Goal: Transaction & Acquisition: Download file/media

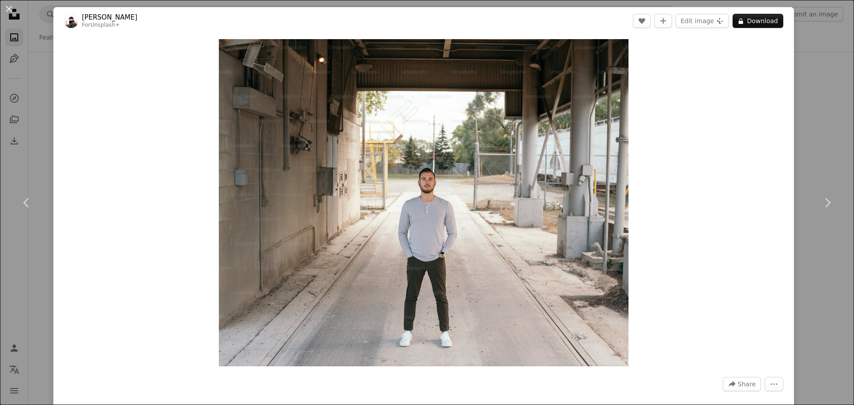
scroll to position [89, 0]
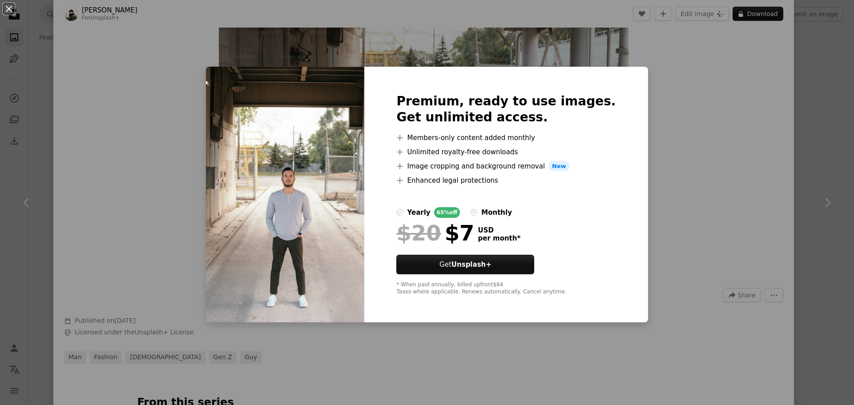
click at [722, 207] on div "An X shape Premium, ready to use images. Get unlimited access. A plus sign Memb…" at bounding box center [427, 202] width 854 height 405
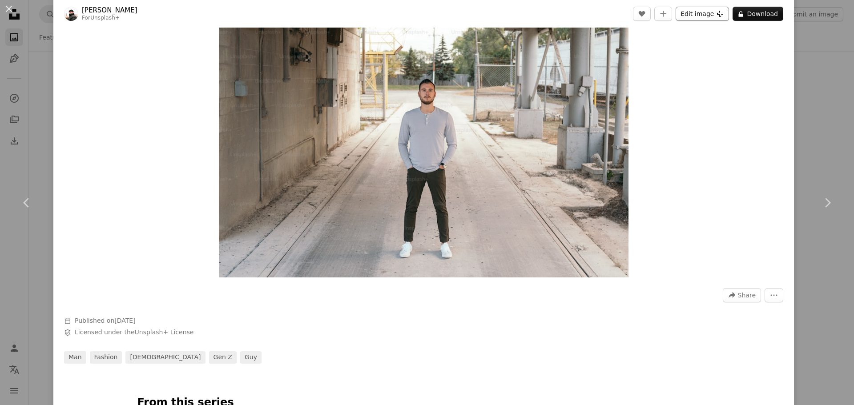
click at [703, 15] on button "Edit image Plus sign for Unsplash+" at bounding box center [702, 14] width 53 height 14
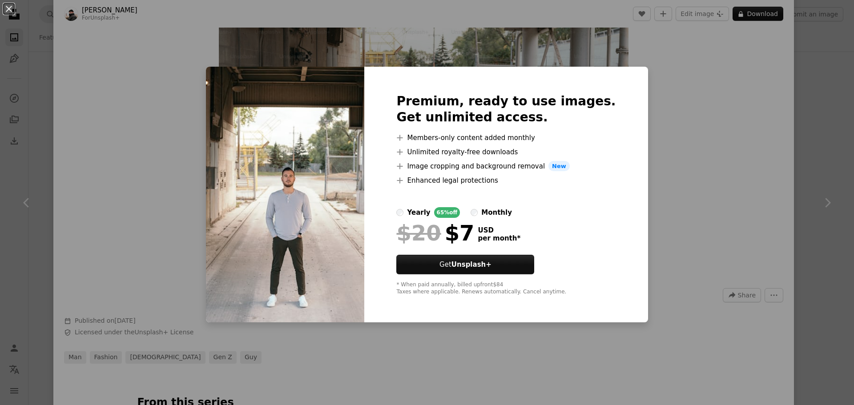
click at [553, 53] on div "An X shape Premium, ready to use images. Get unlimited access. A plus sign Memb…" at bounding box center [427, 202] width 854 height 405
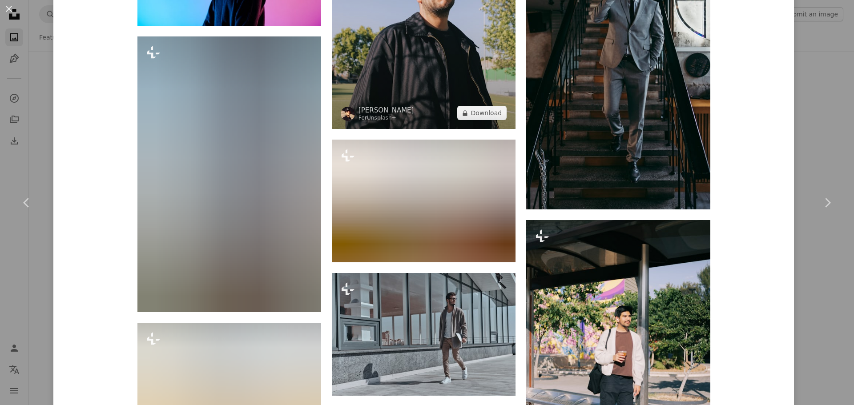
scroll to position [4005, 0]
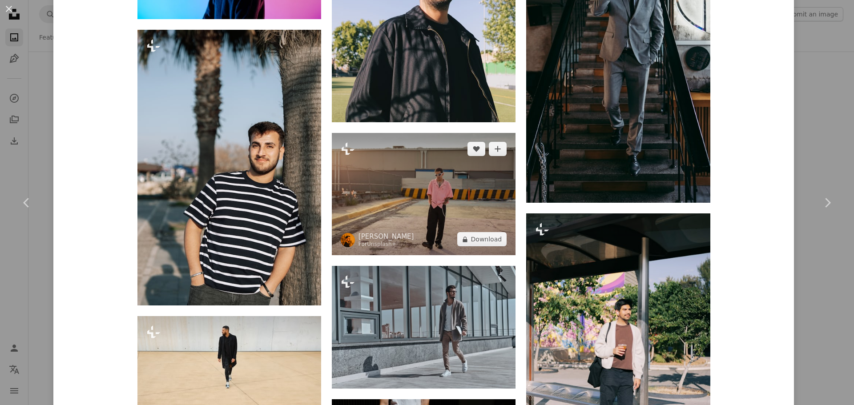
click at [437, 199] on img at bounding box center [424, 194] width 184 height 122
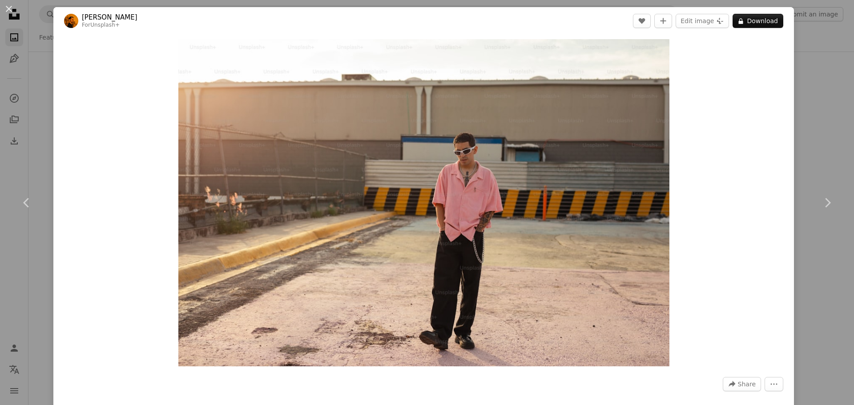
click at [23, 16] on div "An X shape Chevron left Chevron right [PERSON_NAME] For Unsplash+ A heart A plu…" at bounding box center [427, 202] width 854 height 405
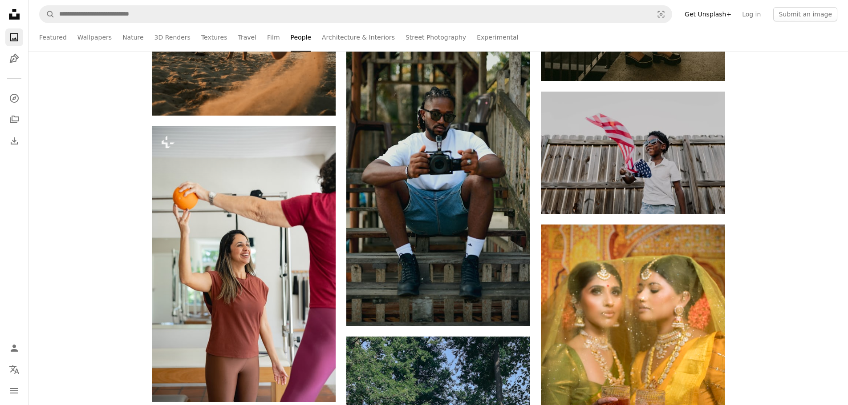
click at [16, 18] on icon at bounding box center [14, 14] width 11 height 11
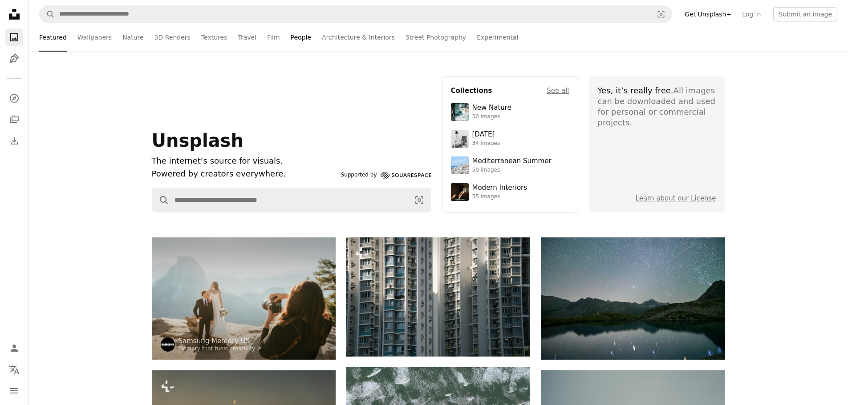
click at [291, 41] on link "People" at bounding box center [301, 37] width 21 height 28
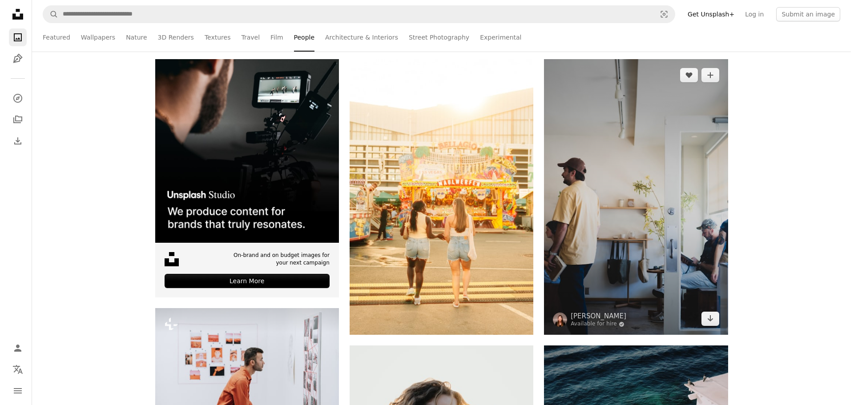
scroll to position [178, 0]
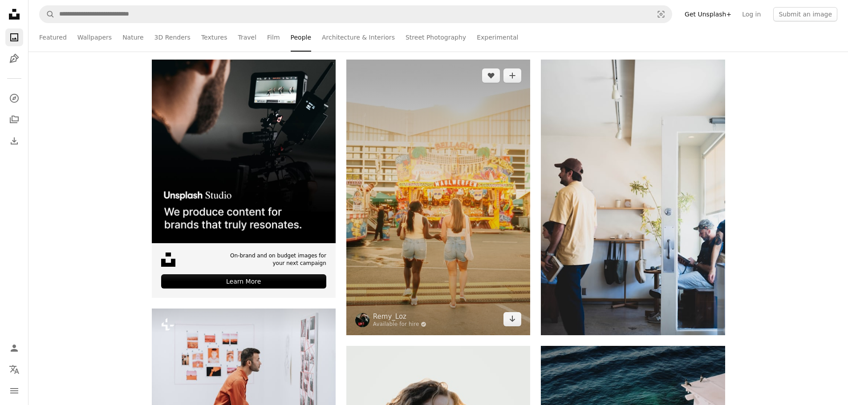
click at [459, 219] on img at bounding box center [438, 198] width 184 height 276
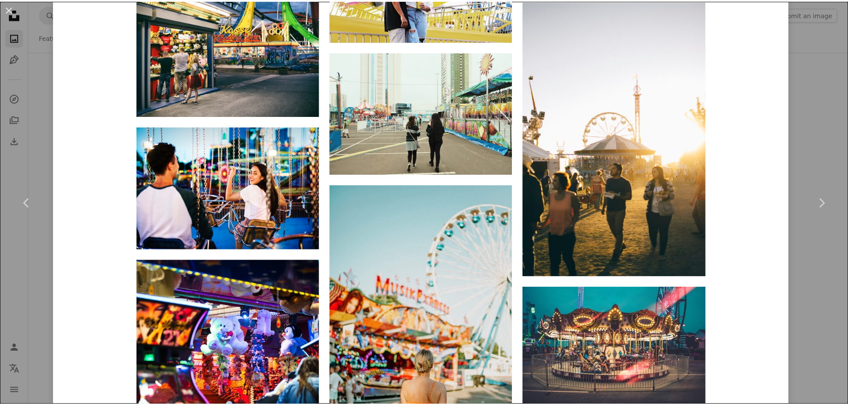
scroll to position [898, 0]
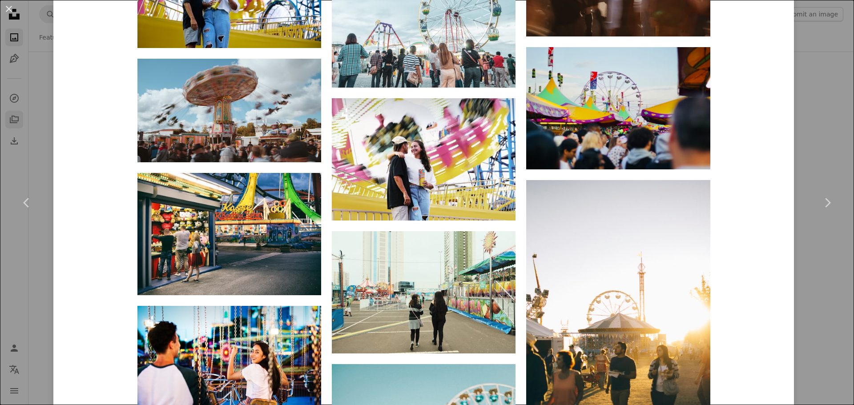
click at [10, 124] on div "An X shape Chevron left Chevron right Remy_Loz Available for hire A checkmark i…" at bounding box center [427, 202] width 854 height 405
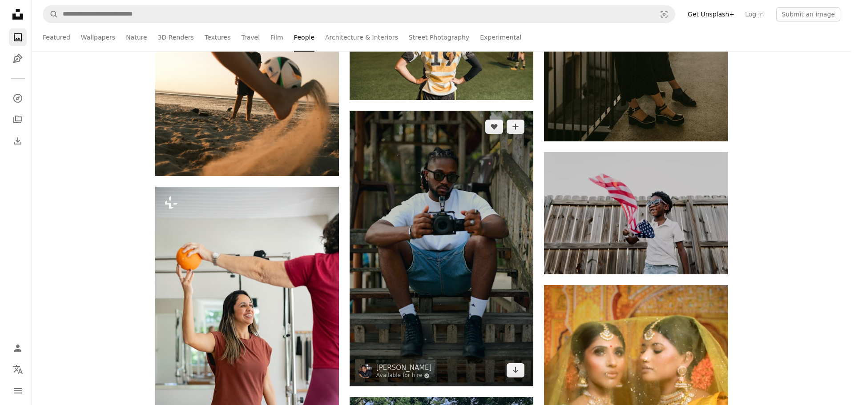
scroll to position [9967, 0]
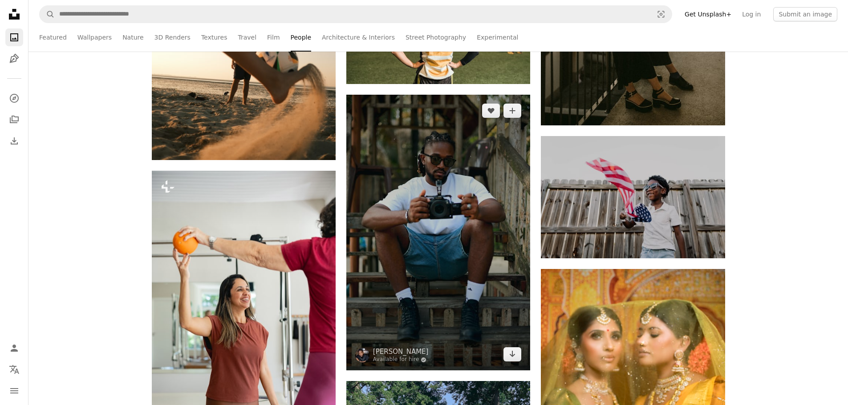
click at [421, 165] on img at bounding box center [438, 233] width 184 height 276
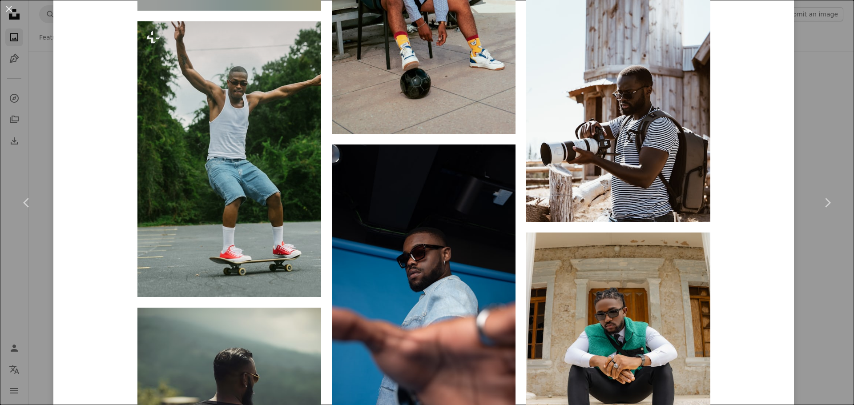
scroll to position [2714, 0]
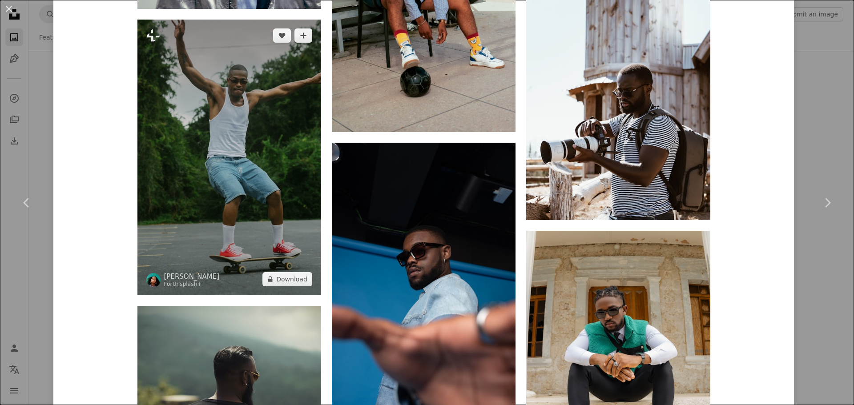
click at [215, 142] on img at bounding box center [229, 158] width 184 height 276
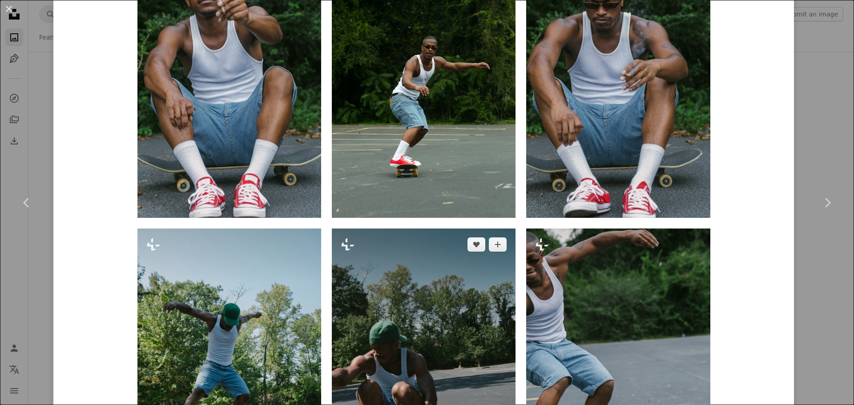
scroll to position [1023, 0]
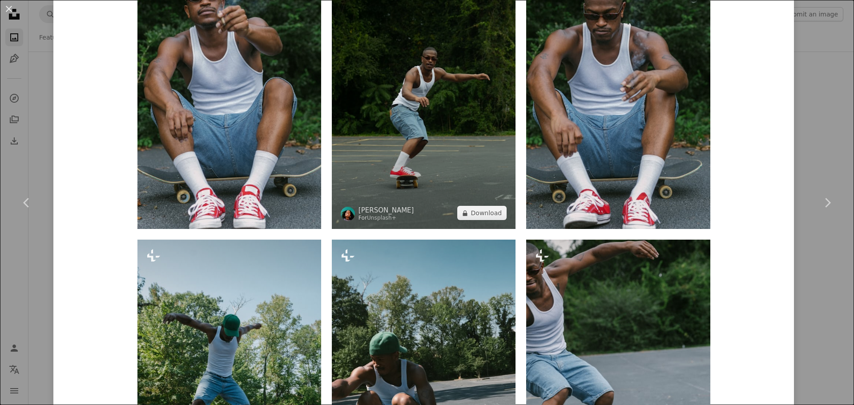
click at [417, 136] on img at bounding box center [424, 91] width 184 height 276
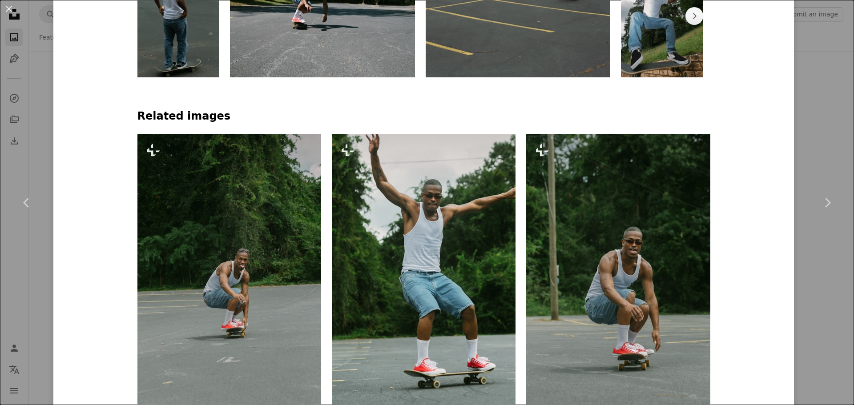
scroll to position [623, 0]
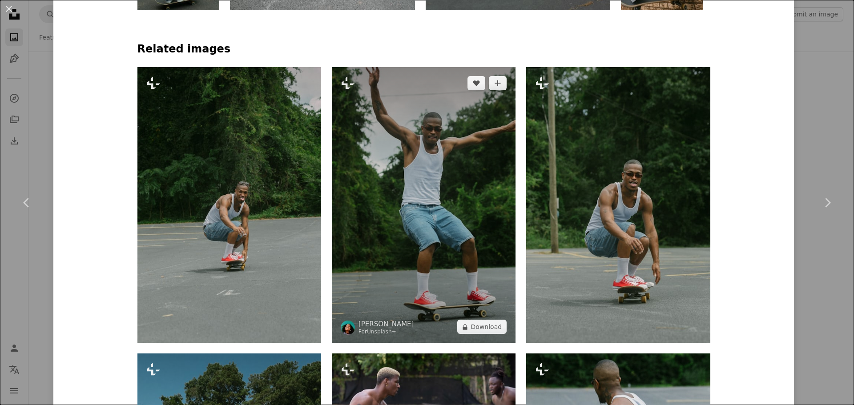
click at [445, 181] on img at bounding box center [424, 205] width 184 height 276
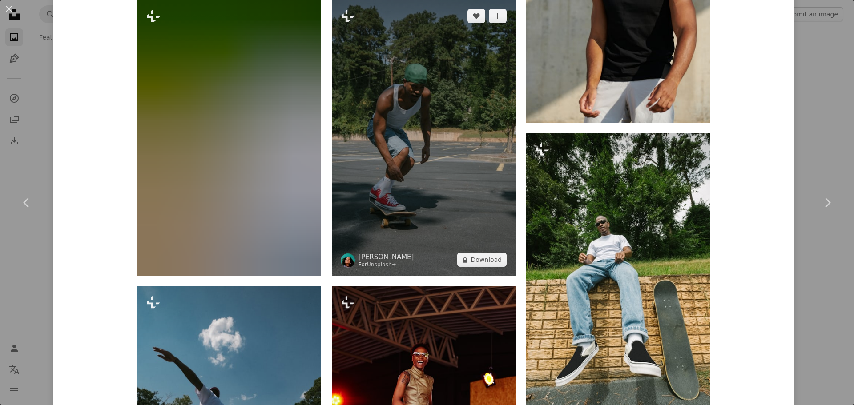
scroll to position [2670, 0]
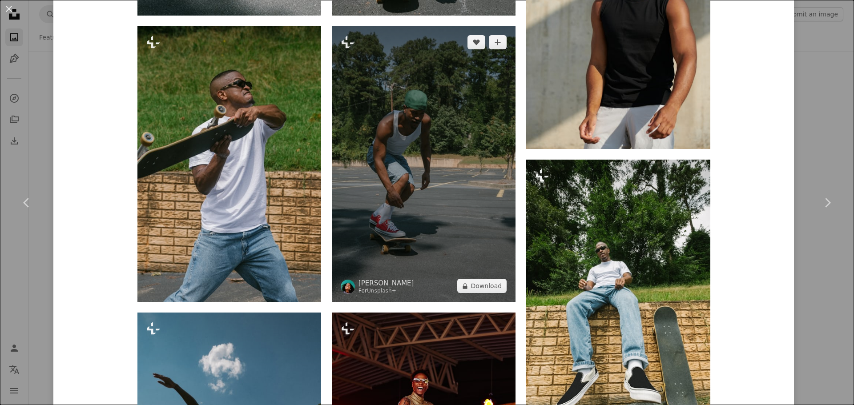
click at [408, 144] on img at bounding box center [424, 164] width 184 height 276
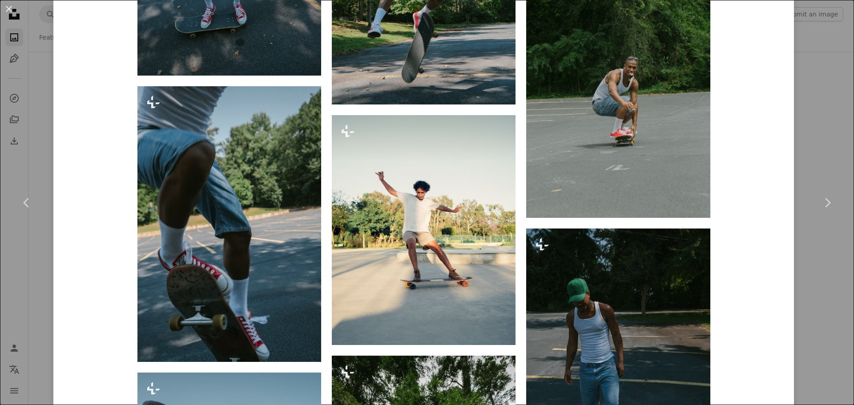
scroll to position [2759, 0]
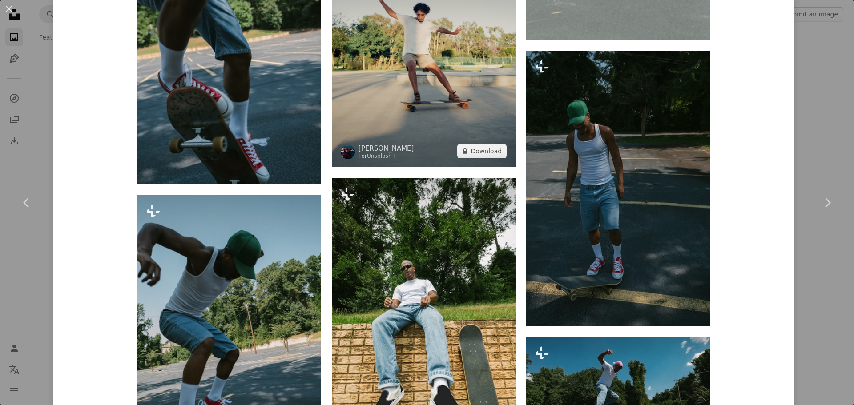
click at [479, 97] on img at bounding box center [424, 52] width 184 height 230
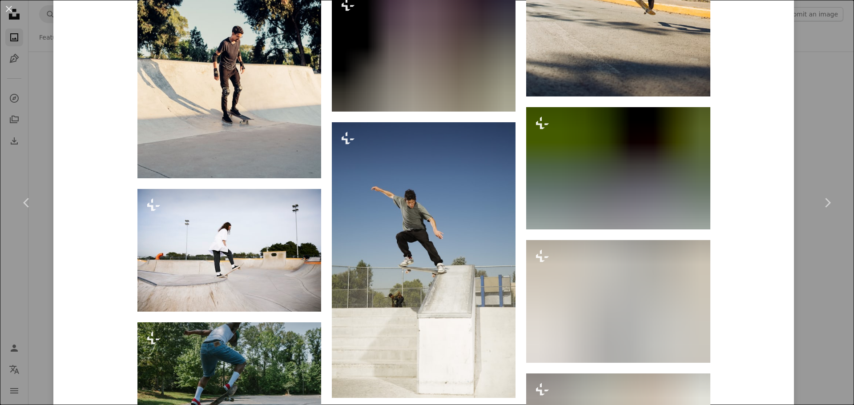
scroll to position [2670, 0]
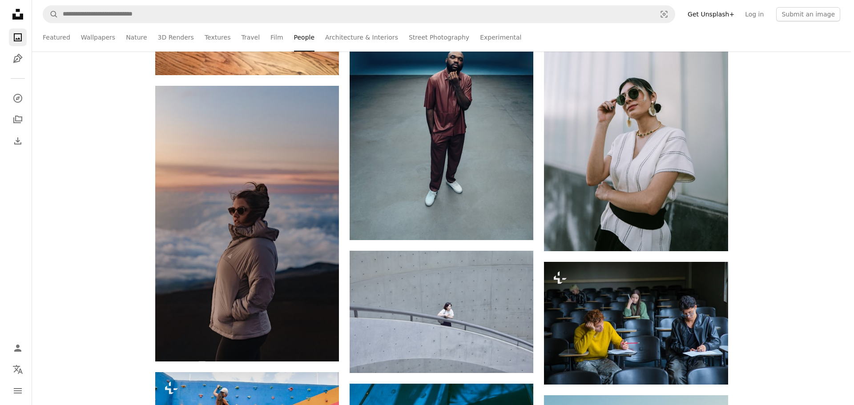
scroll to position [11257, 0]
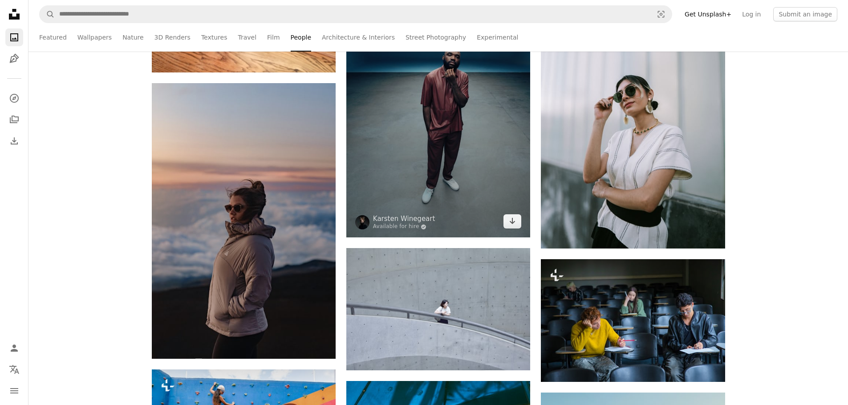
click at [439, 137] on img at bounding box center [438, 100] width 184 height 276
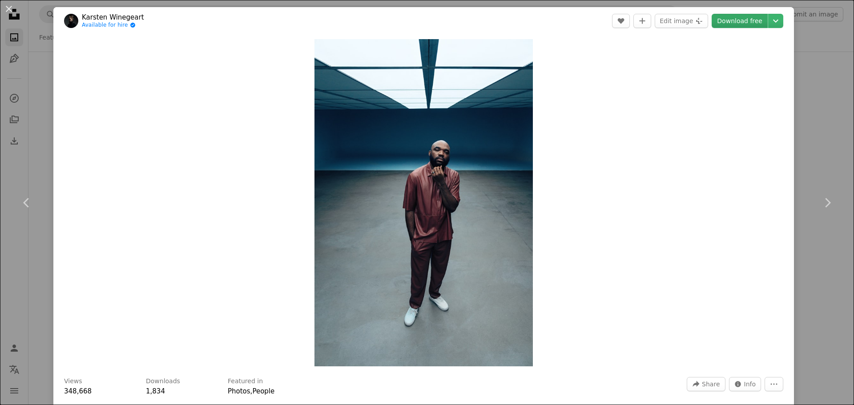
click at [742, 17] on link "Download free" at bounding box center [740, 21] width 56 height 14
